Goal: Information Seeking & Learning: Learn about a topic

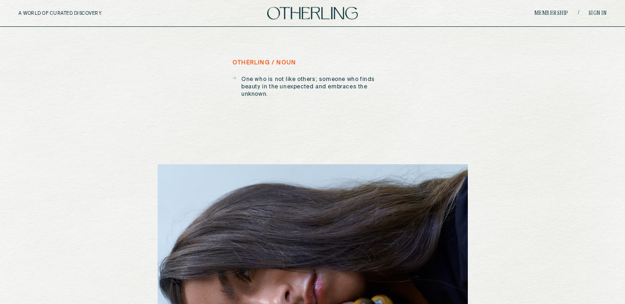
scroll to position [37, 0]
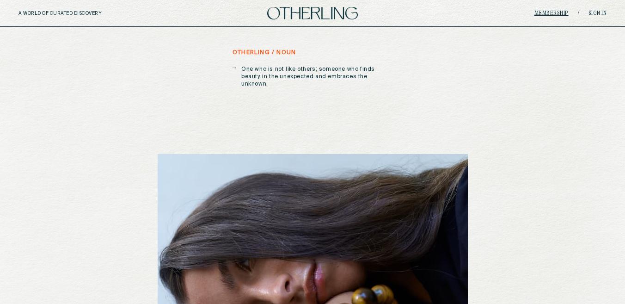
click at [541, 11] on link "Membership" at bounding box center [551, 14] width 34 height 6
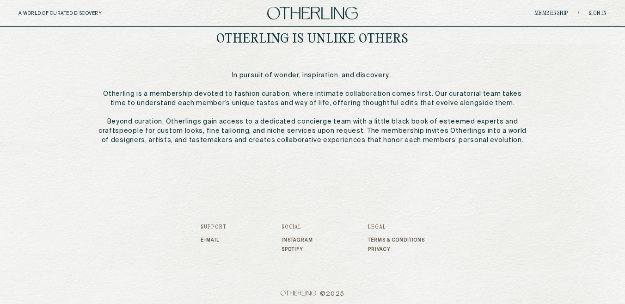
scroll to position [513, 0]
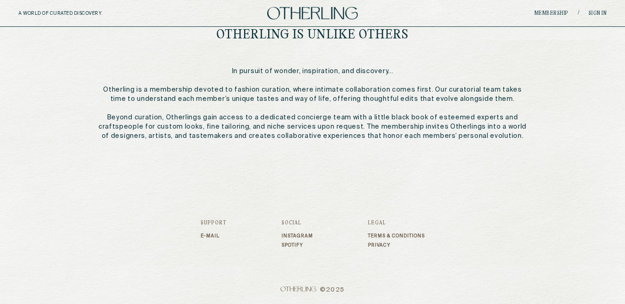
click at [287, 234] on link "Instagram" at bounding box center [296, 236] width 31 height 6
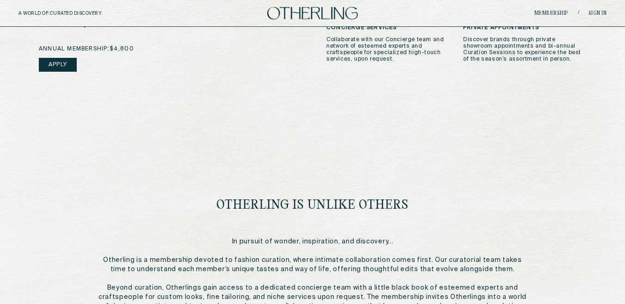
scroll to position [497, 0]
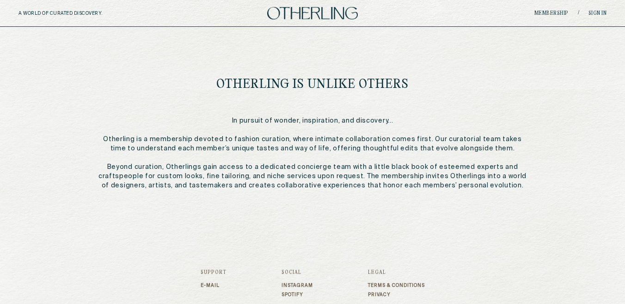
scroll to position [513, 0]
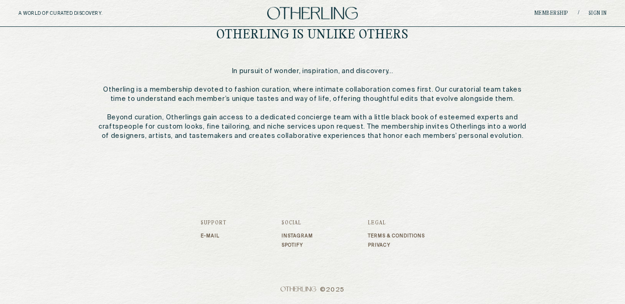
click at [338, 13] on img at bounding box center [312, 13] width 91 height 12
